Goal: Task Accomplishment & Management: Use online tool/utility

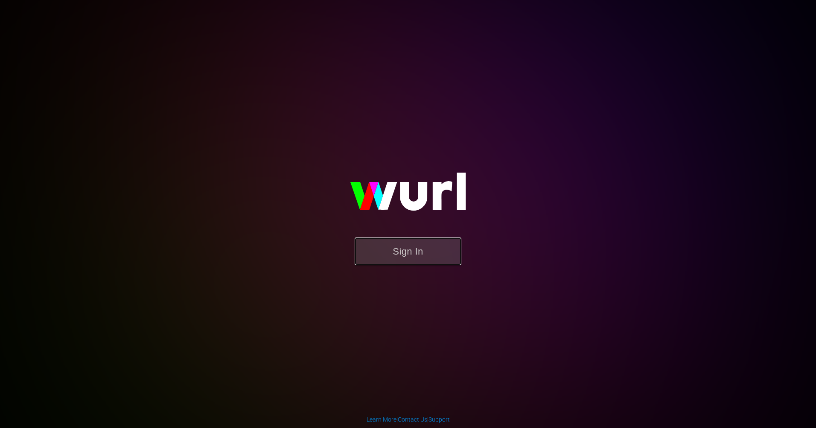
click at [378, 264] on button "Sign In" at bounding box center [408, 251] width 107 height 28
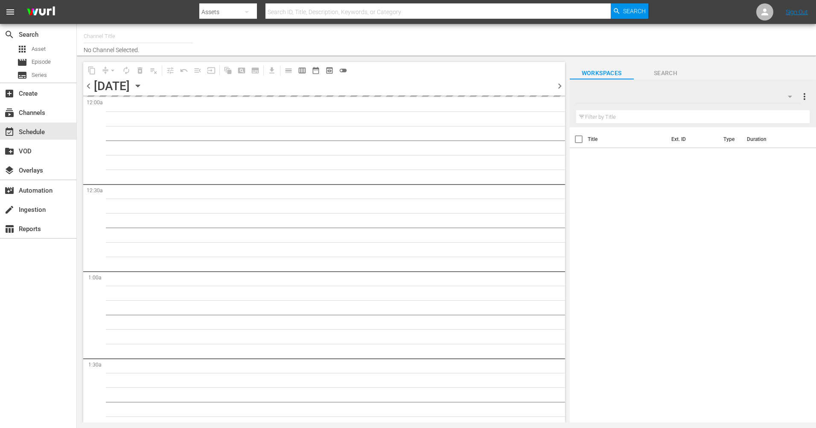
type input "The Film Detective (1847)"
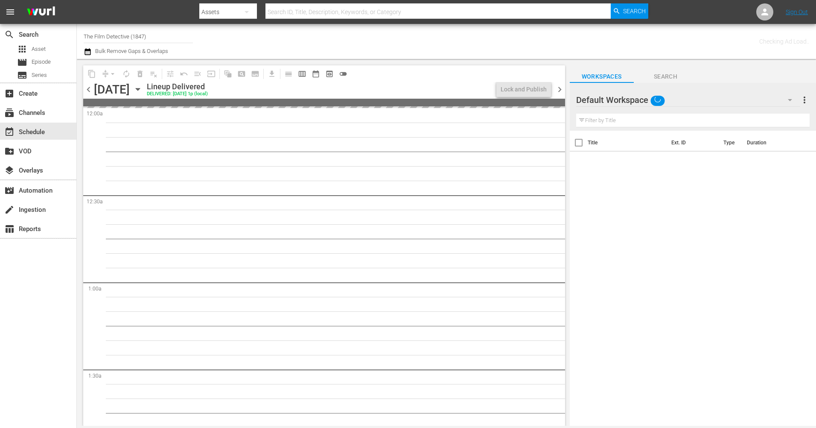
click at [140, 90] on icon "button" at bounding box center [138, 89] width 4 height 2
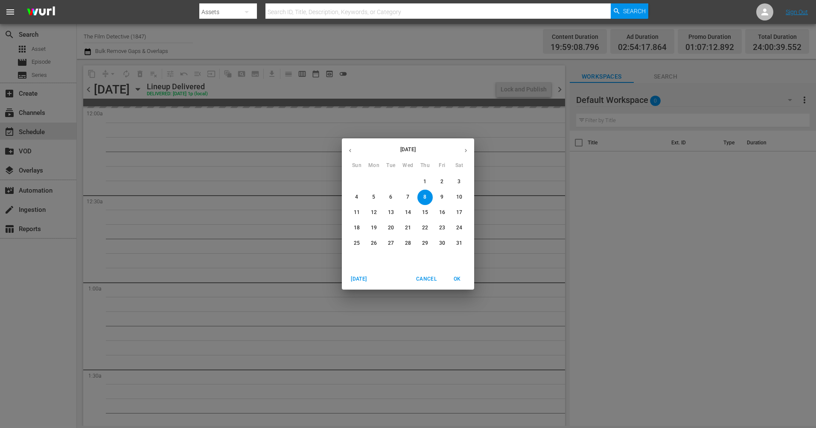
click at [461, 152] on button "button" at bounding box center [466, 150] width 17 height 17
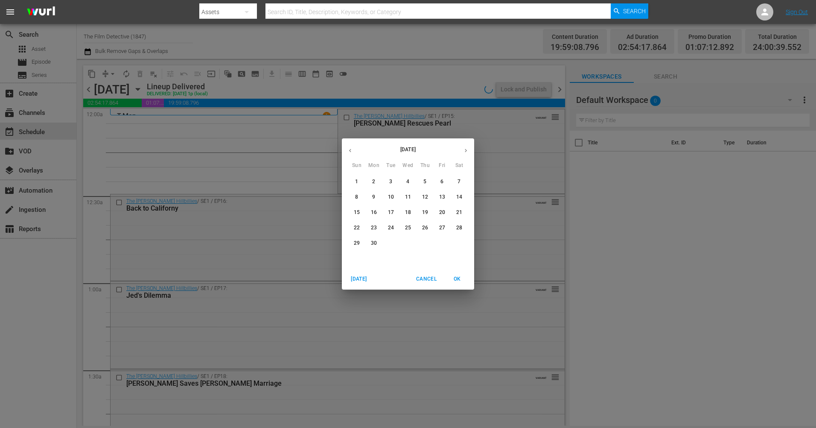
click at [462, 152] on button "button" at bounding box center [466, 150] width 17 height 17
click at [405, 245] on span "27" at bounding box center [407, 242] width 15 height 7
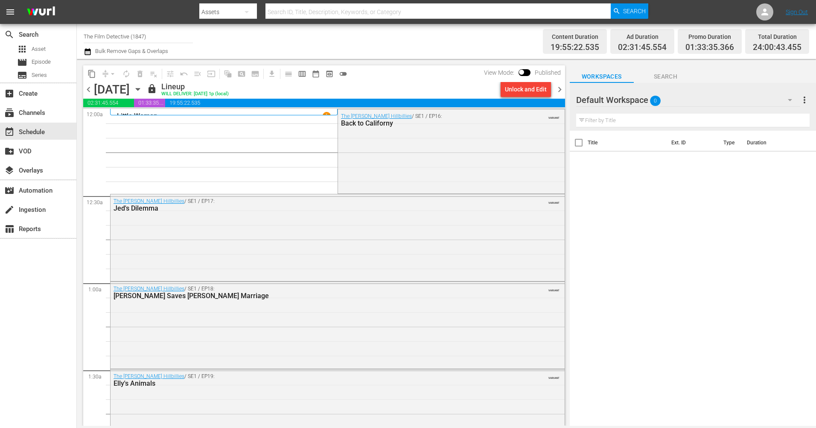
click at [559, 91] on span "chevron_right" at bounding box center [559, 89] width 11 height 11
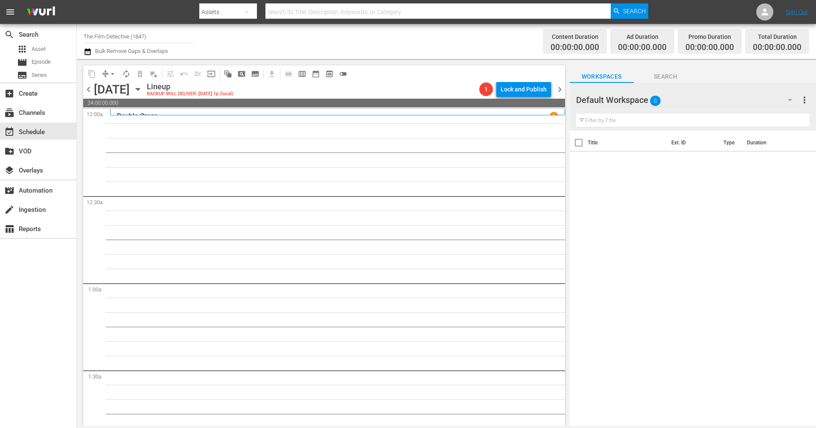
click at [555, 90] on span "chevron_right" at bounding box center [559, 89] width 11 height 11
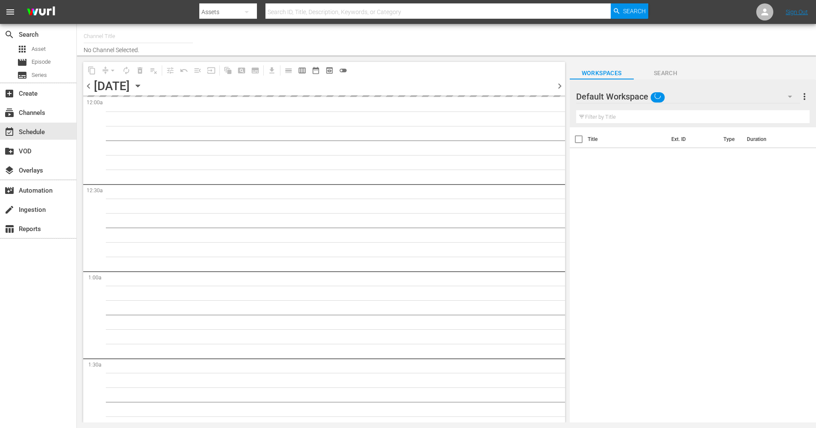
type input "The Film Detective (1847)"
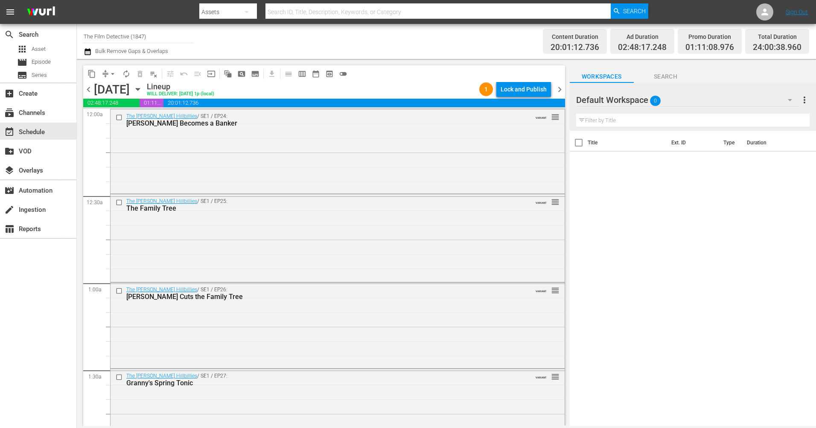
click at [559, 89] on span "chevron_right" at bounding box center [559, 89] width 11 height 11
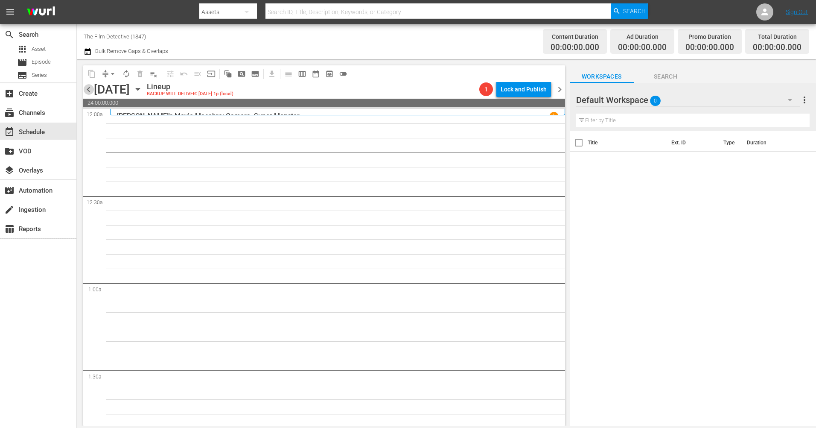
click at [87, 86] on span "chevron_left" at bounding box center [88, 89] width 11 height 11
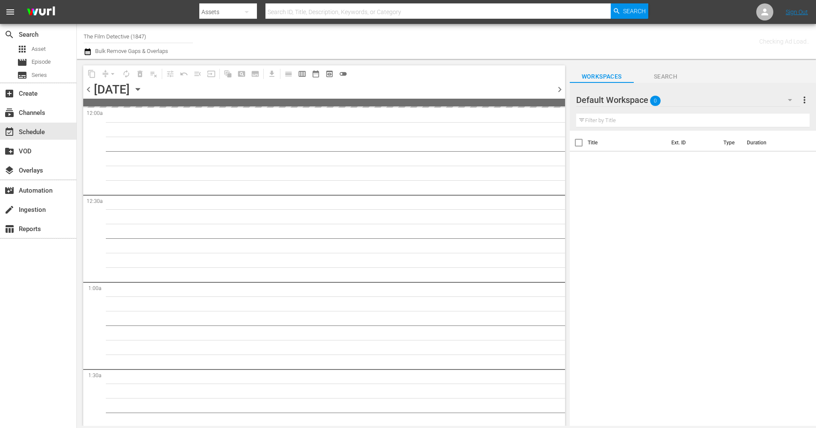
click at [87, 87] on span "chevron_left" at bounding box center [88, 89] width 11 height 11
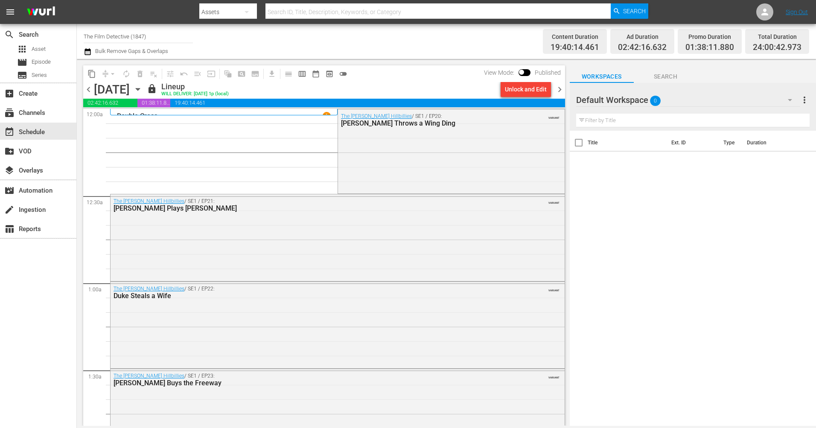
click at [559, 88] on span "chevron_right" at bounding box center [559, 89] width 11 height 11
